Goal: Information Seeking & Learning: Learn about a topic

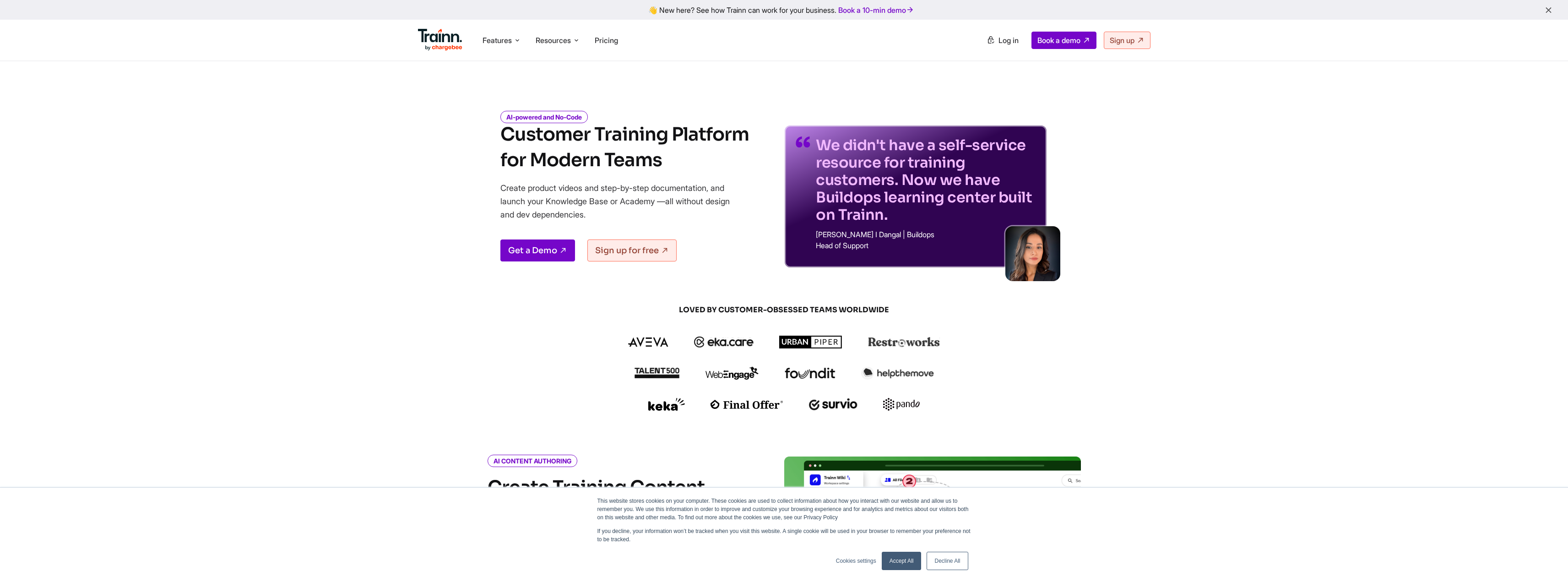
drag, startPoint x: 514, startPoint y: 189, endPoint x: 639, endPoint y: 209, distance: 126.6
click at [639, 209] on div "AI-powered and No-Code Customer Training Platform for Modern Teams Create produ…" at bounding box center [784, 183] width 659 height 169
click at [601, 198] on p "Create product videos and step-by-step documentation, and launch your Knowledge…" at bounding box center [621, 201] width 243 height 40
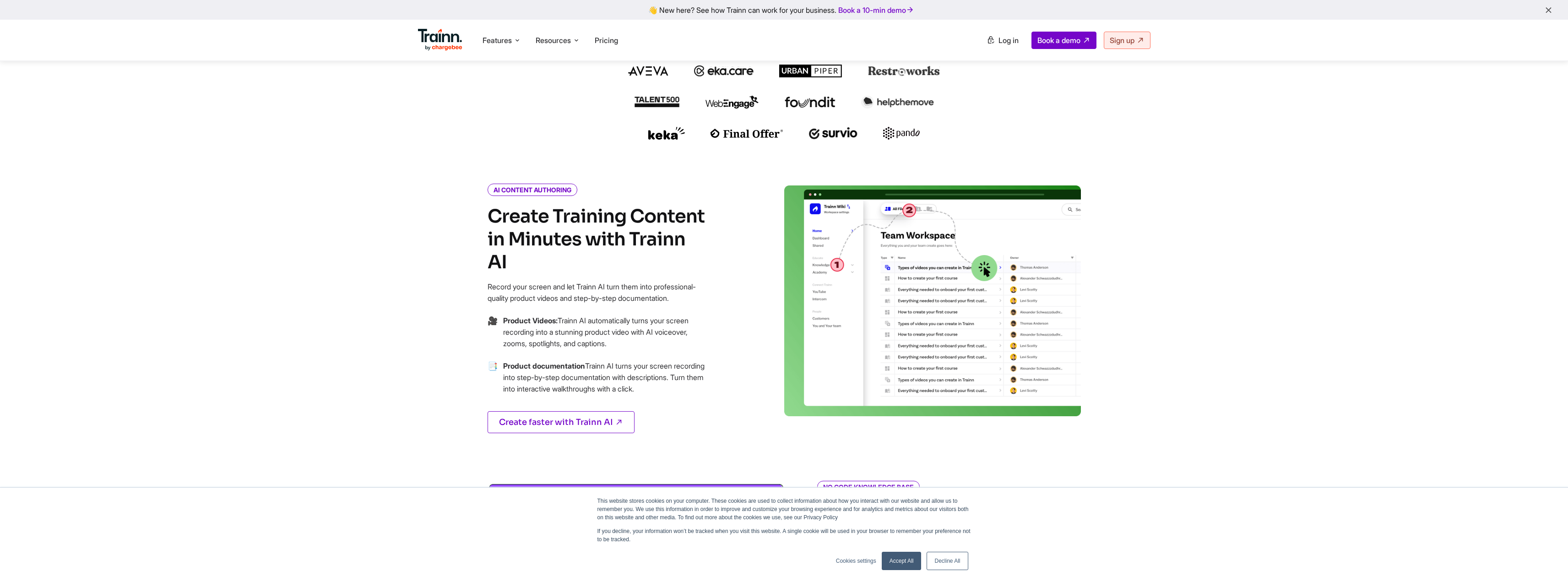
scroll to position [275, 0]
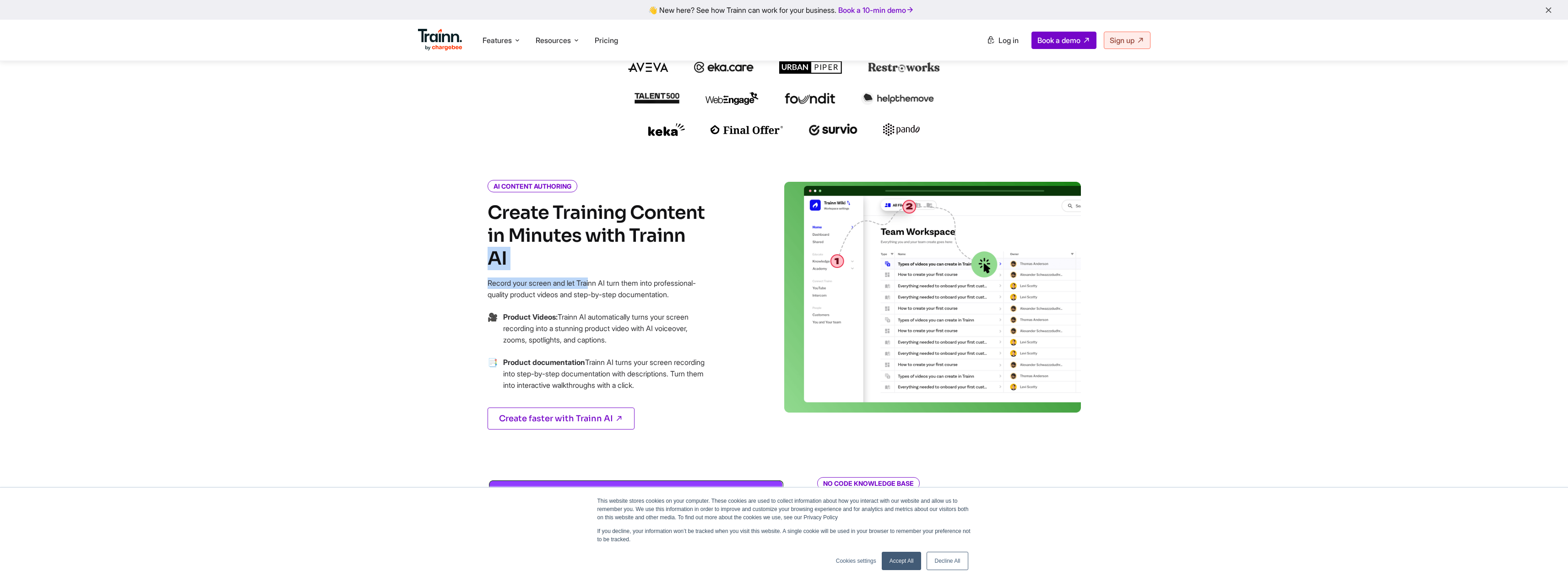
drag, startPoint x: 506, startPoint y: 237, endPoint x: 522, endPoint y: 261, distance: 28.8
click at [527, 261] on div "AI CONTENT AUTHORING Create Training Content in Minutes with Trainn AI Record y…" at bounding box center [597, 317] width 220 height 270
click at [502, 278] on p "Record your screen and let Trainn AI turn them into professional-quality produc…" at bounding box center [597, 289] width 220 height 23
click at [895, 563] on link "Accept All" at bounding box center [901, 561] width 40 height 18
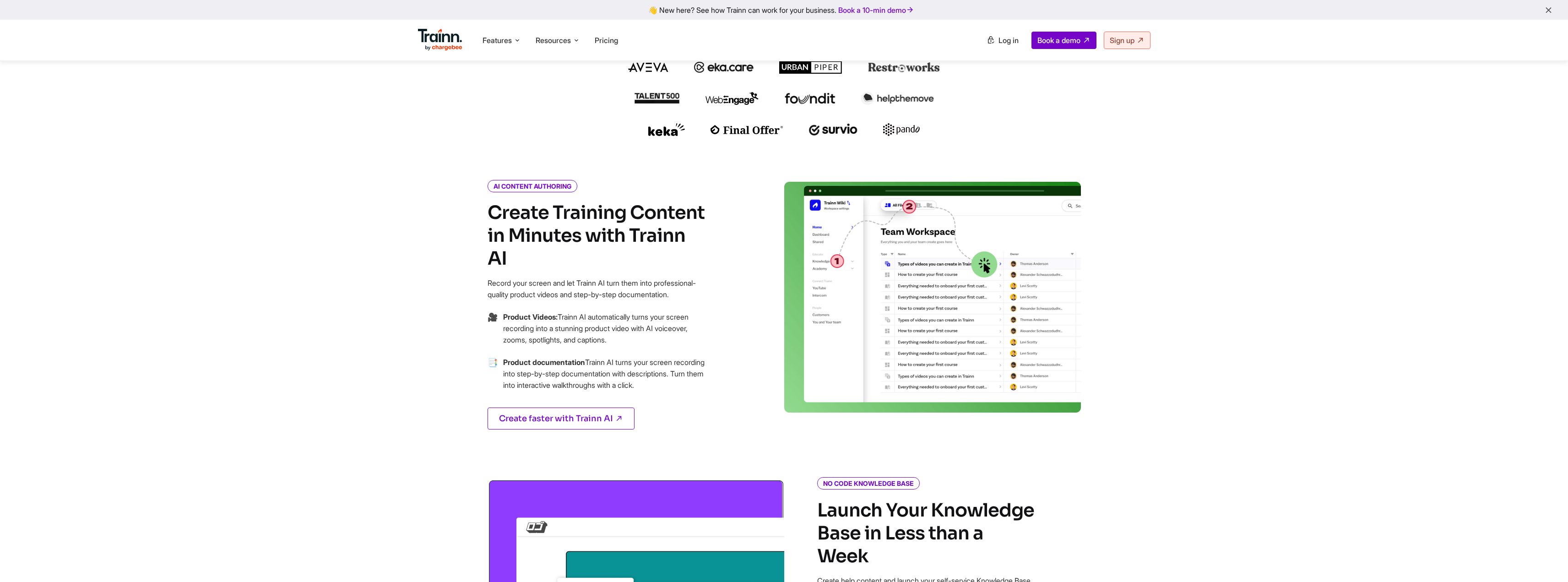
scroll to position [0, 0]
drag, startPoint x: 345, startPoint y: 160, endPoint x: 228, endPoint y: 112, distance: 126.5
drag, startPoint x: 345, startPoint y: 125, endPoint x: 350, endPoint y: 130, distance: 7.1
drag, startPoint x: 219, startPoint y: 1, endPoint x: 581, endPoint y: 289, distance: 462.6
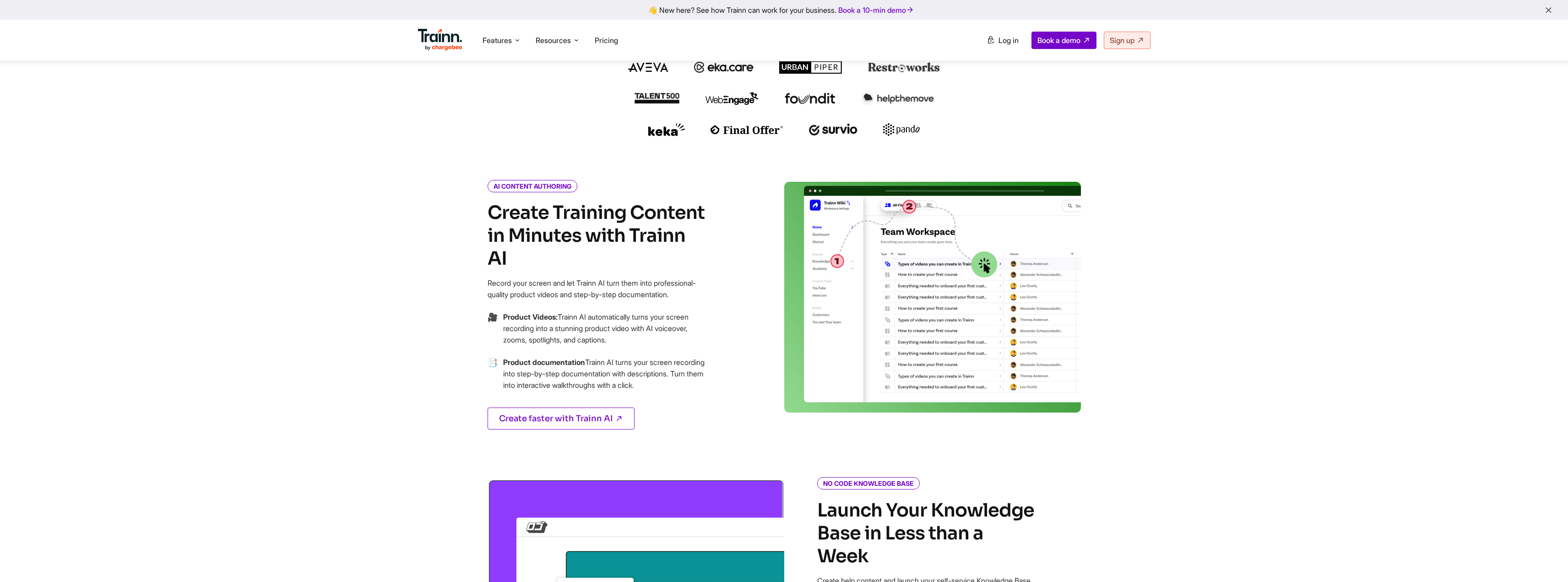
click at [580, 286] on p "Record your screen and let Trainn AI turn them into professional-quality produc…" at bounding box center [597, 289] width 220 height 23
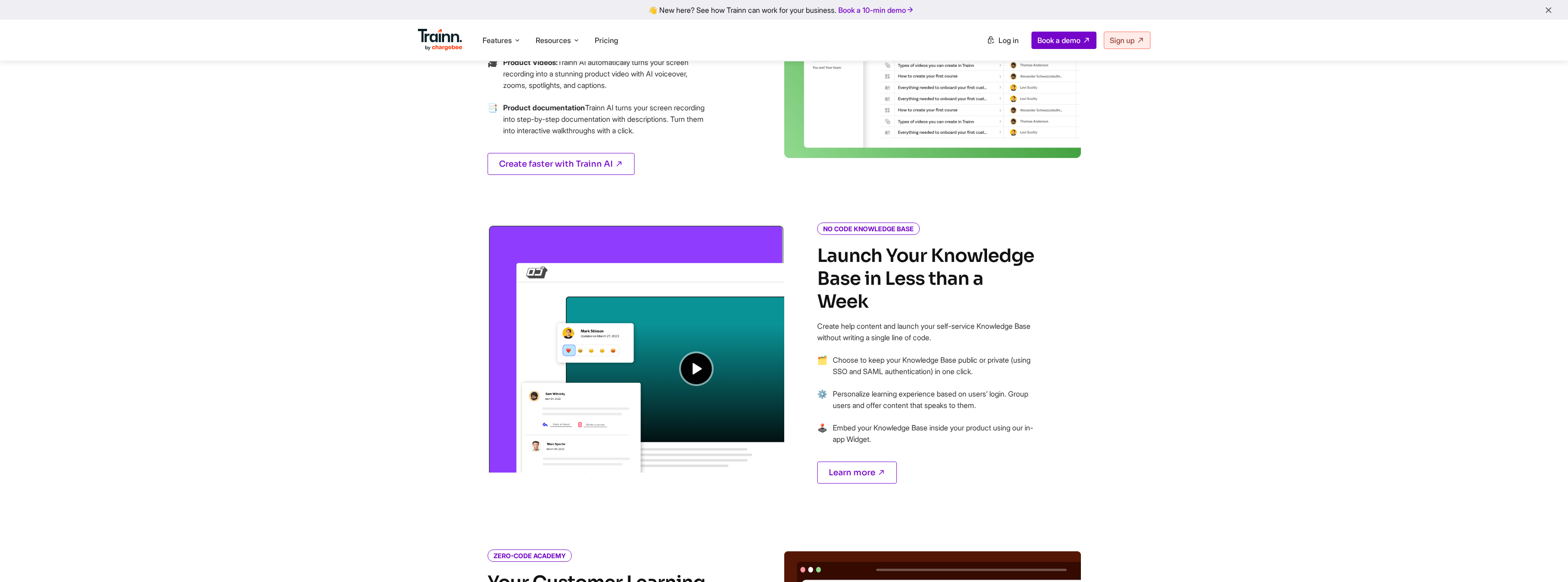
scroll to position [550, 0]
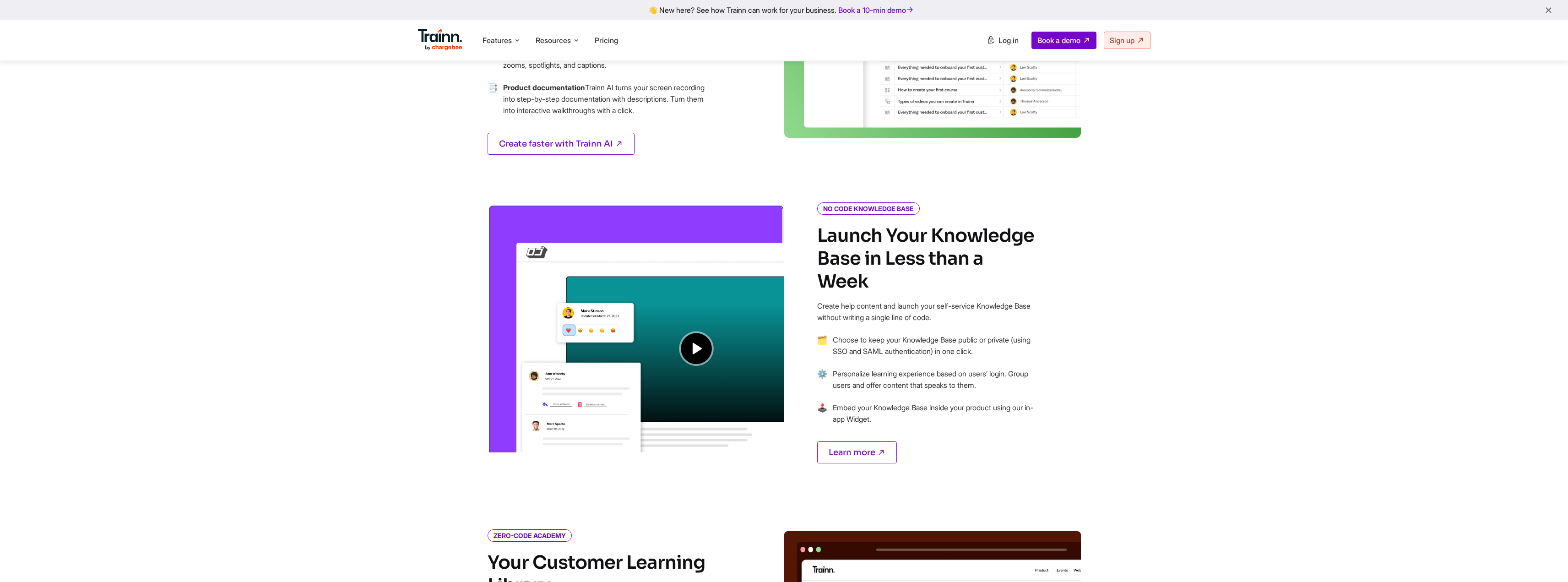
click at [691, 347] on img at bounding box center [635, 328] width 296 height 248
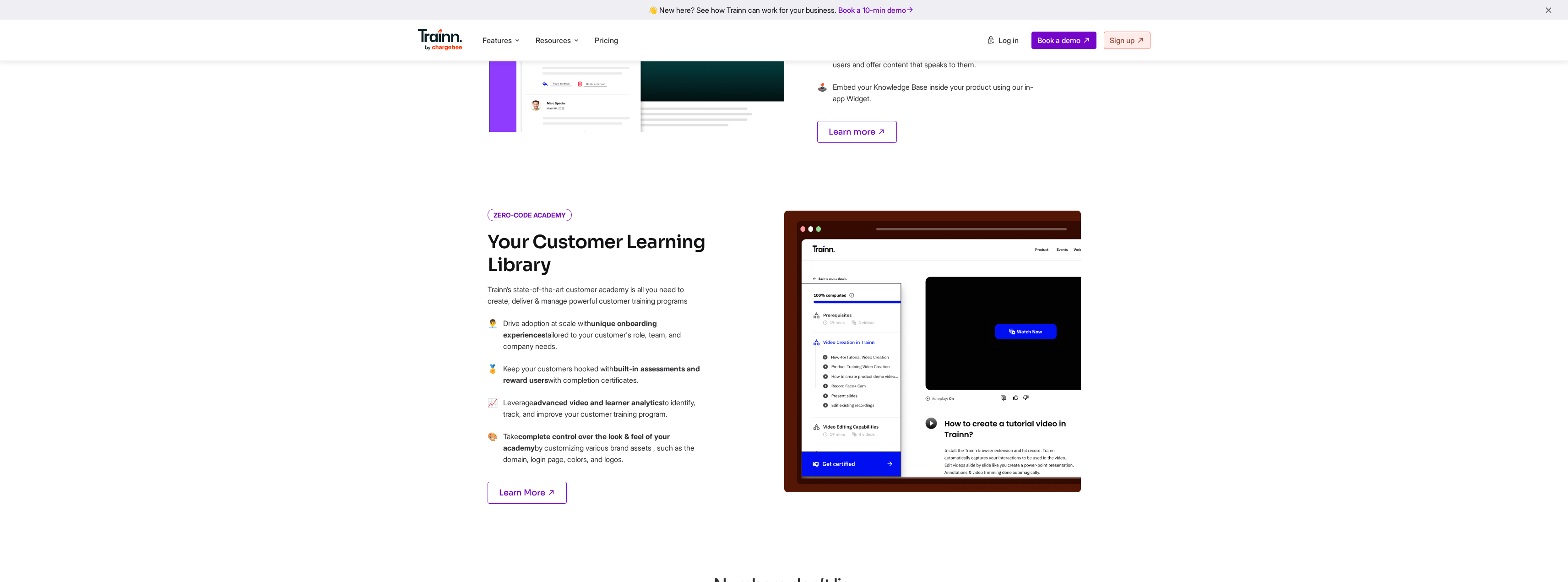
scroll to position [961, 0]
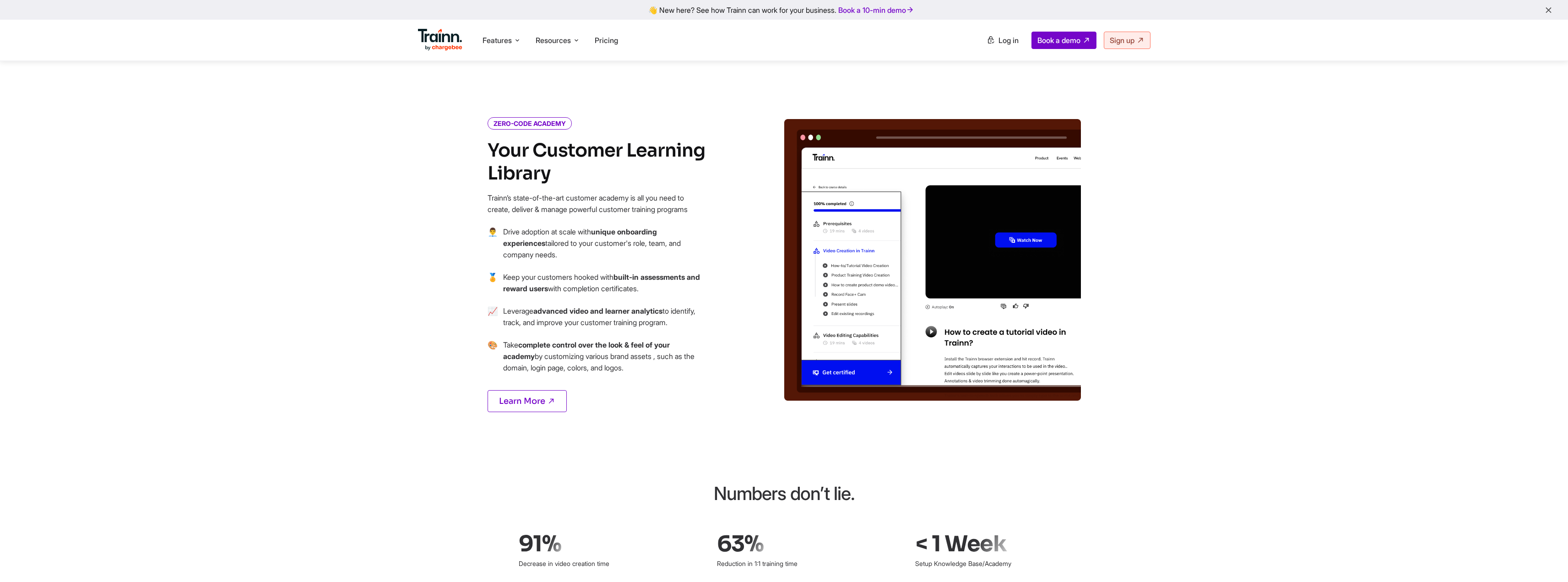
drag, startPoint x: 563, startPoint y: 265, endPoint x: 673, endPoint y: 358, distance: 144.0
click at [673, 358] on ul "👨‍💼 Drive adoption at scale with unique onboarding experiences tailored to your…" at bounding box center [597, 306] width 220 height 158
click at [673, 357] on p "Take complete control over the look & feel of your academy by customizing vario…" at bounding box center [605, 356] width 204 height 34
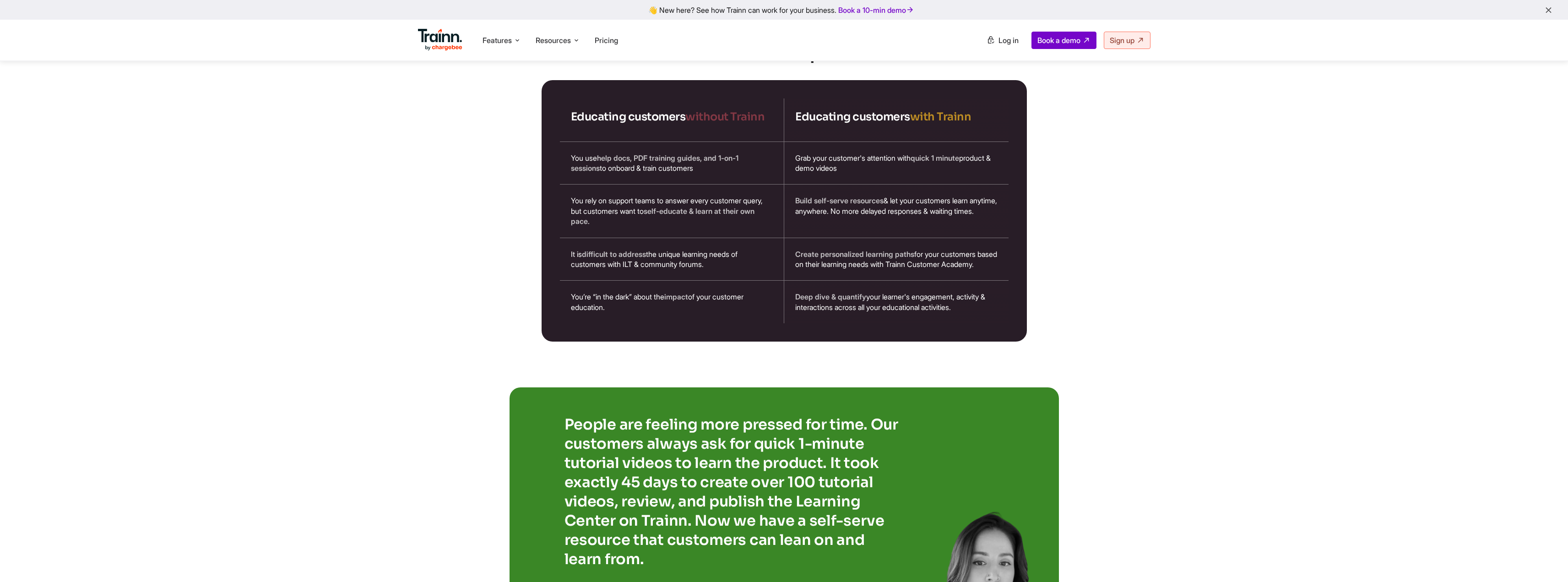
scroll to position [1649, 0]
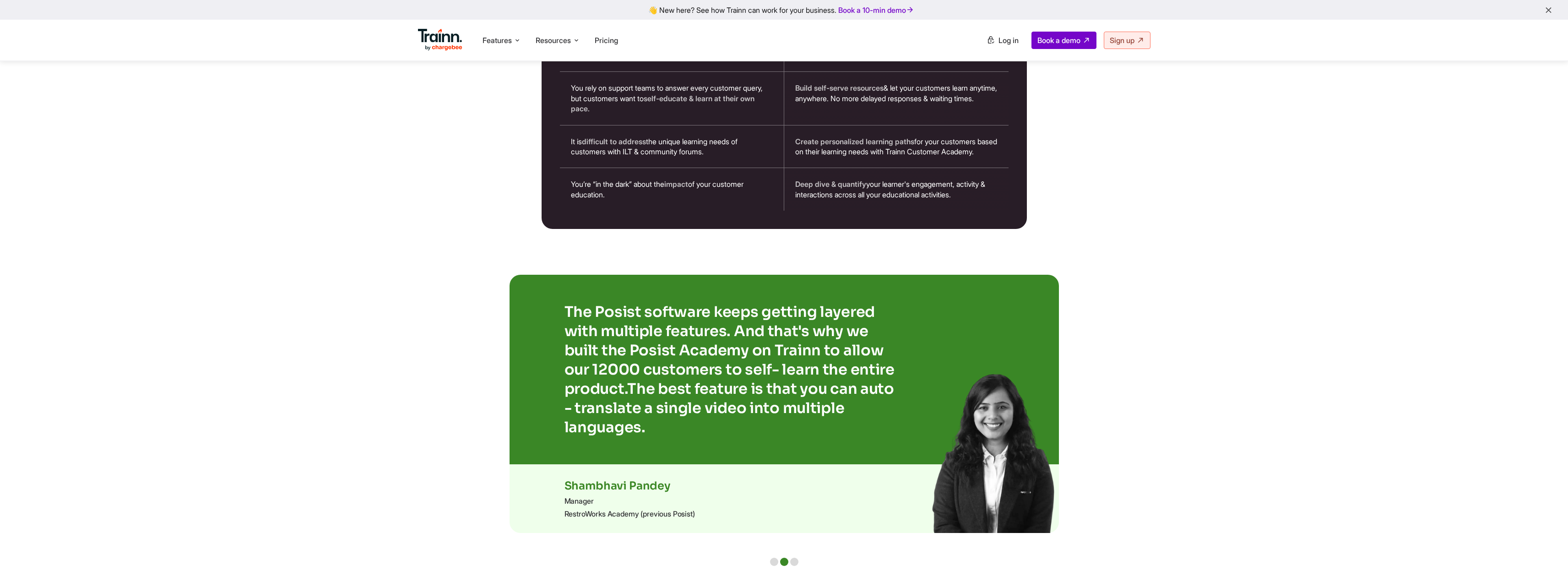
click at [791, 561] on div at bounding box center [794, 562] width 9 height 9
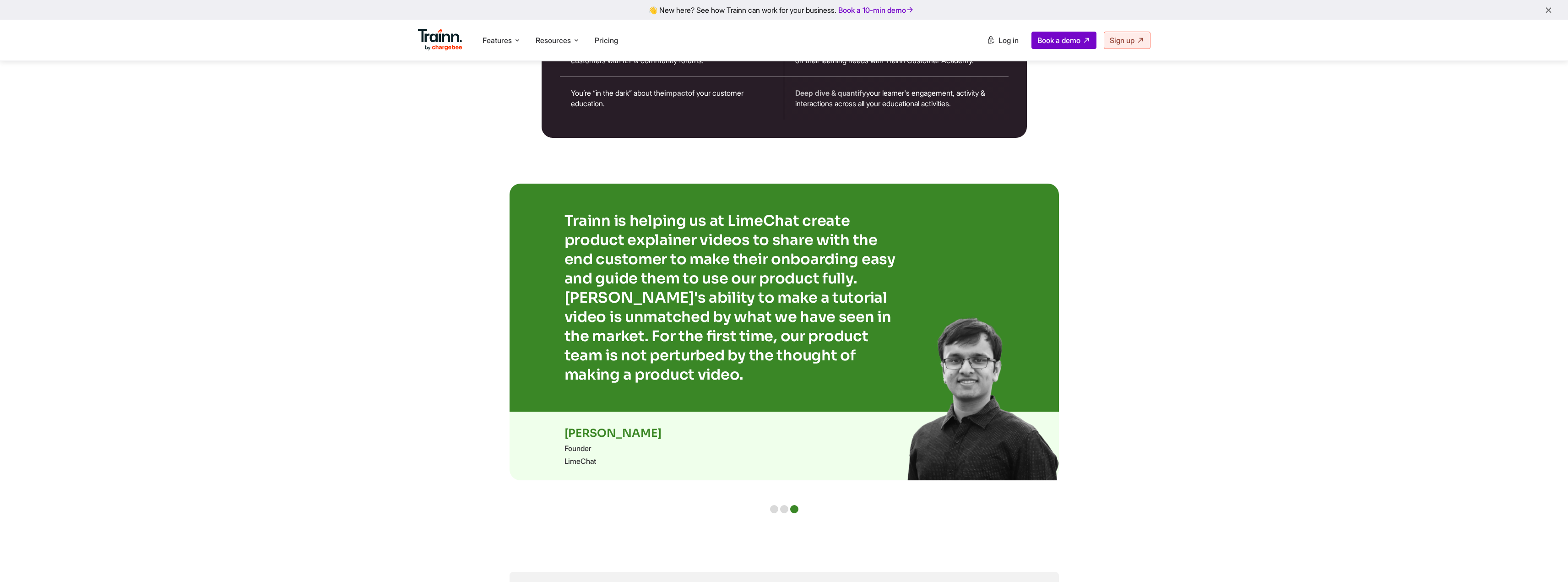
scroll to position [1740, 0]
click at [770, 510] on div at bounding box center [784, 509] width 29 height 9
click at [772, 507] on div at bounding box center [774, 509] width 9 height 9
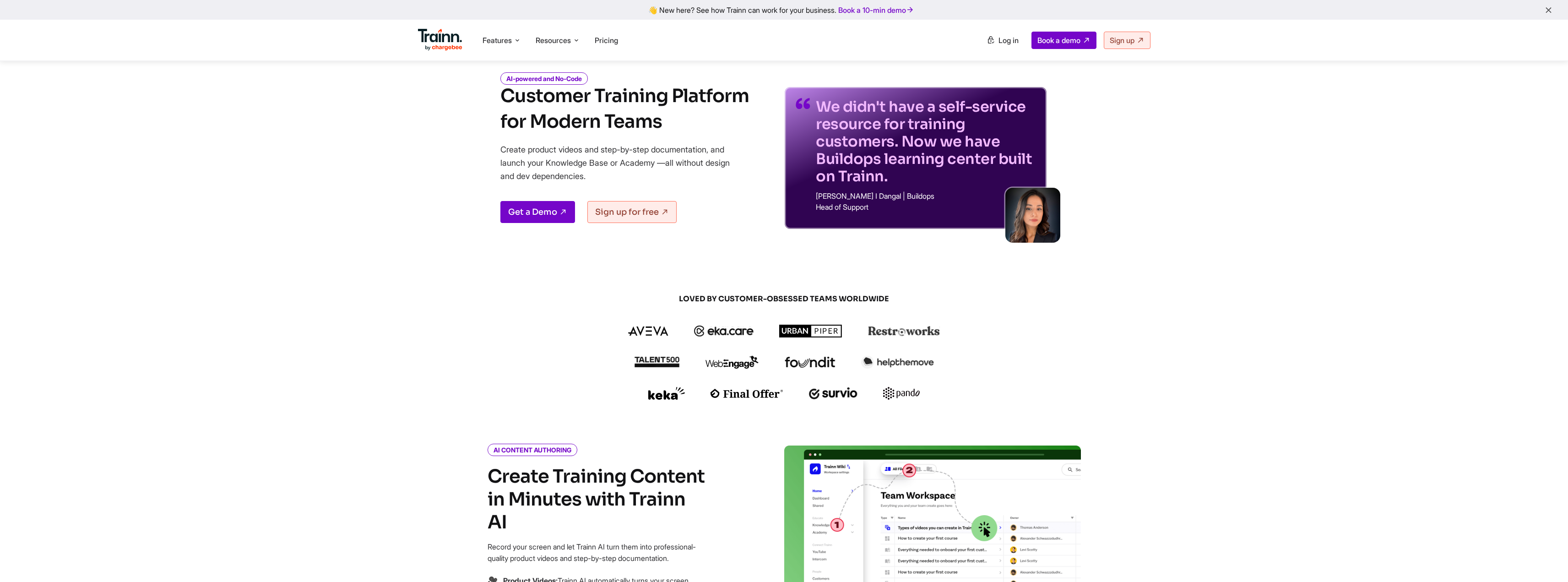
scroll to position [0, 0]
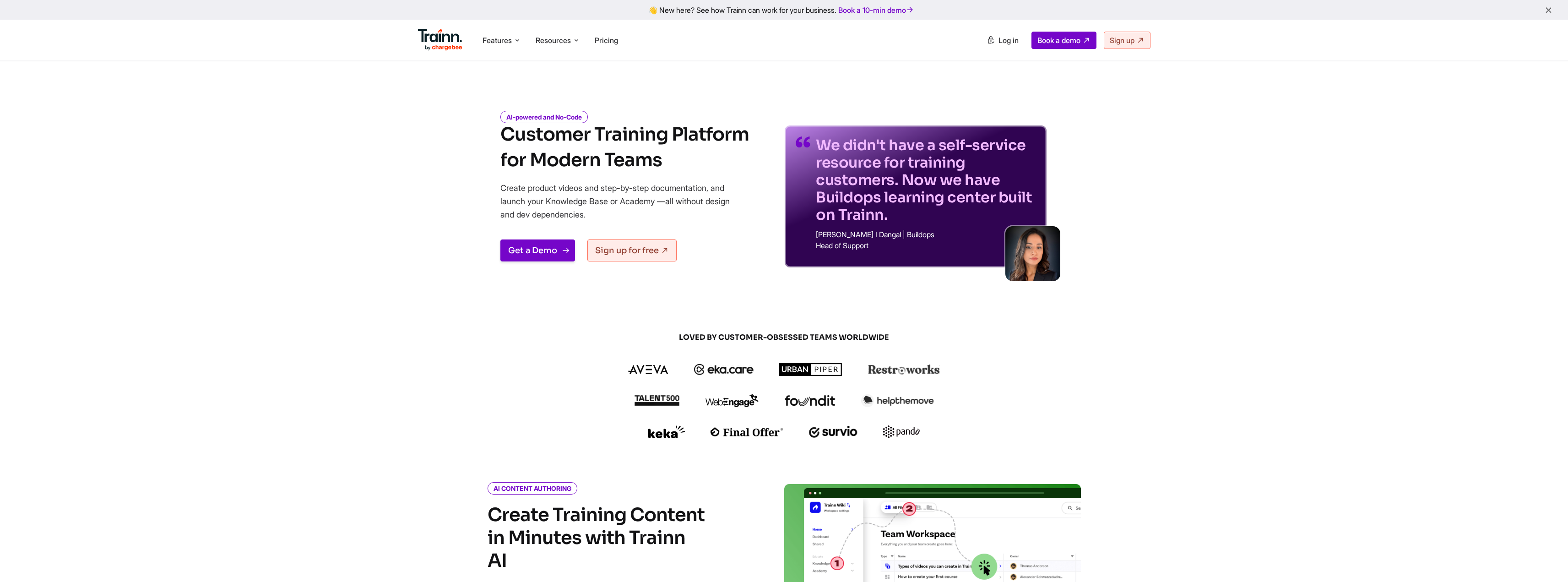
click at [533, 248] on link "Get a Demo" at bounding box center [537, 250] width 75 height 22
